Goal: Navigation & Orientation: Understand site structure

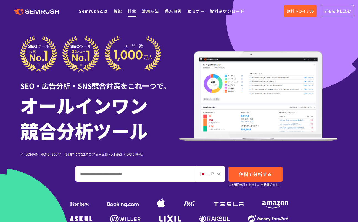
click at [130, 12] on link "料金" at bounding box center [131, 11] width 9 height 6
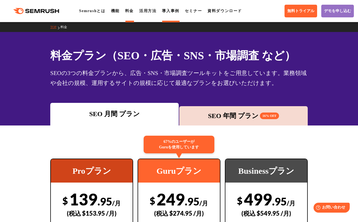
click at [172, 10] on link "導入事例" at bounding box center [170, 11] width 17 height 4
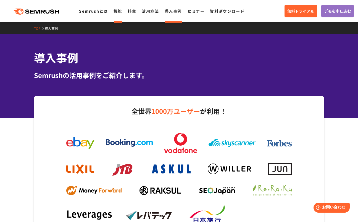
click at [116, 12] on link "機能" at bounding box center [117, 11] width 9 height 6
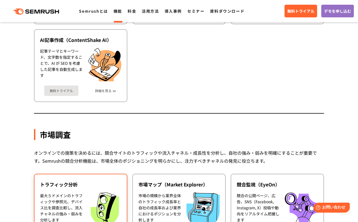
scroll to position [938, 0]
